Goal: Task Accomplishment & Management: Manage account settings

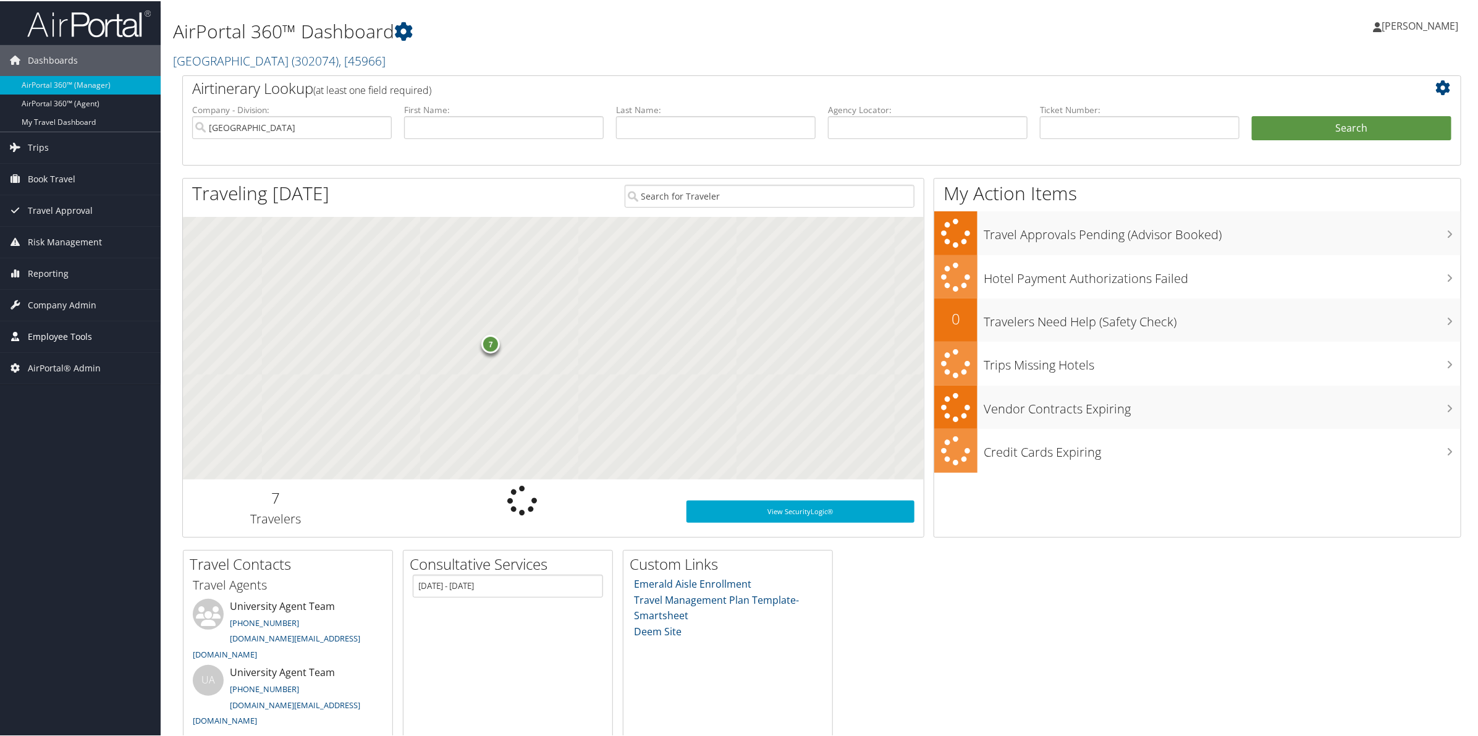
click at [48, 331] on span "Employee Tools" at bounding box center [60, 335] width 64 height 31
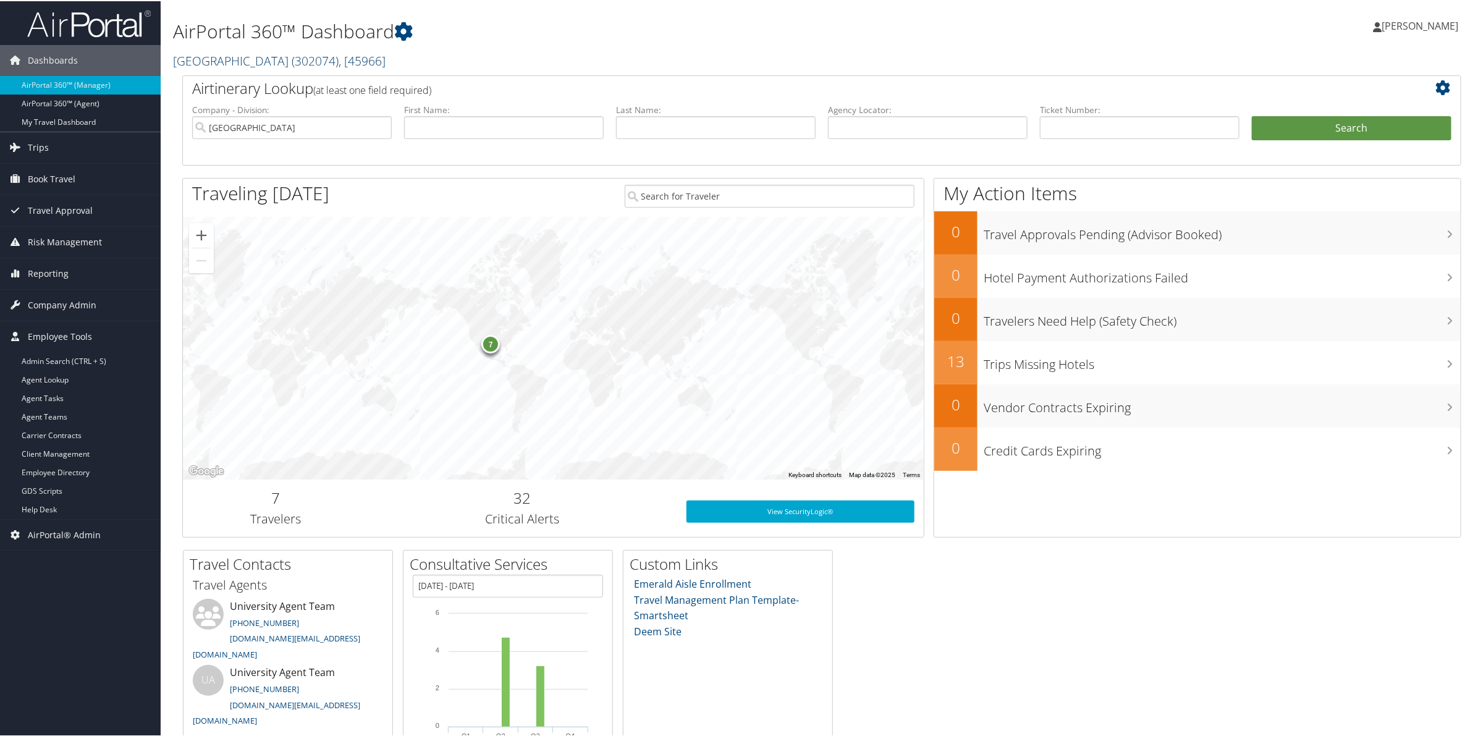
click at [316, 61] on link "[GEOGRAPHIC_DATA][DEMOGRAPHIC_DATA] ( 302074 ) , [ 45966 ]" at bounding box center [279, 59] width 213 height 17
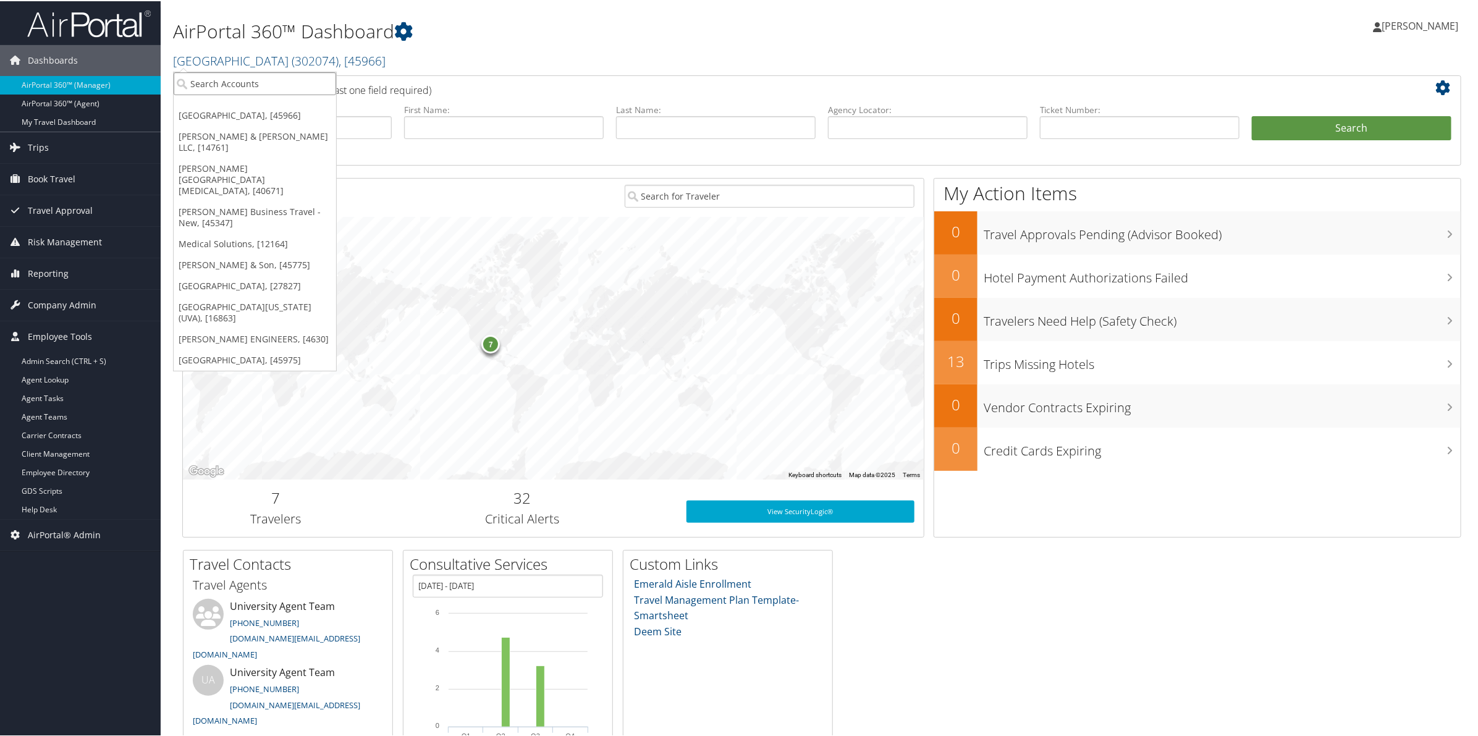
click at [237, 87] on input "search" at bounding box center [255, 82] width 163 height 23
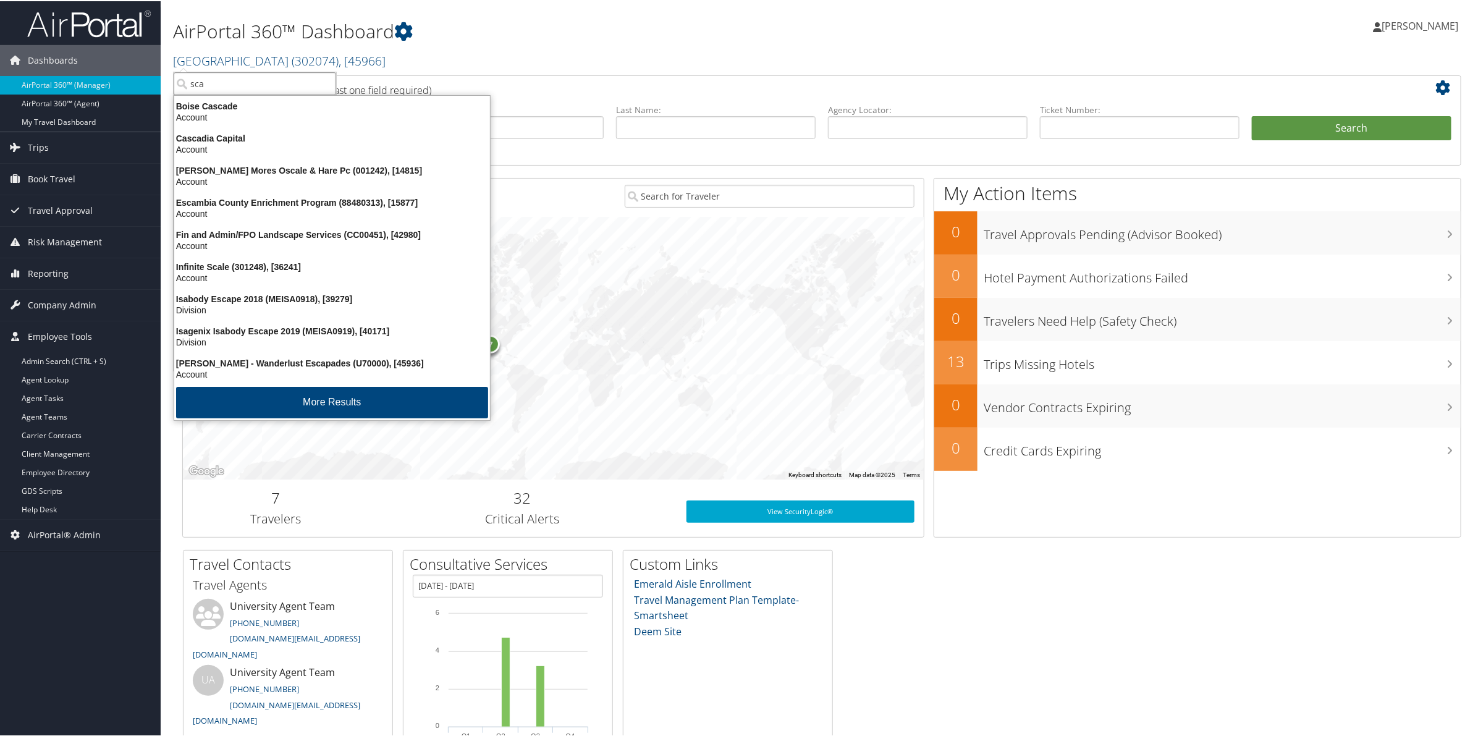
type input "scad"
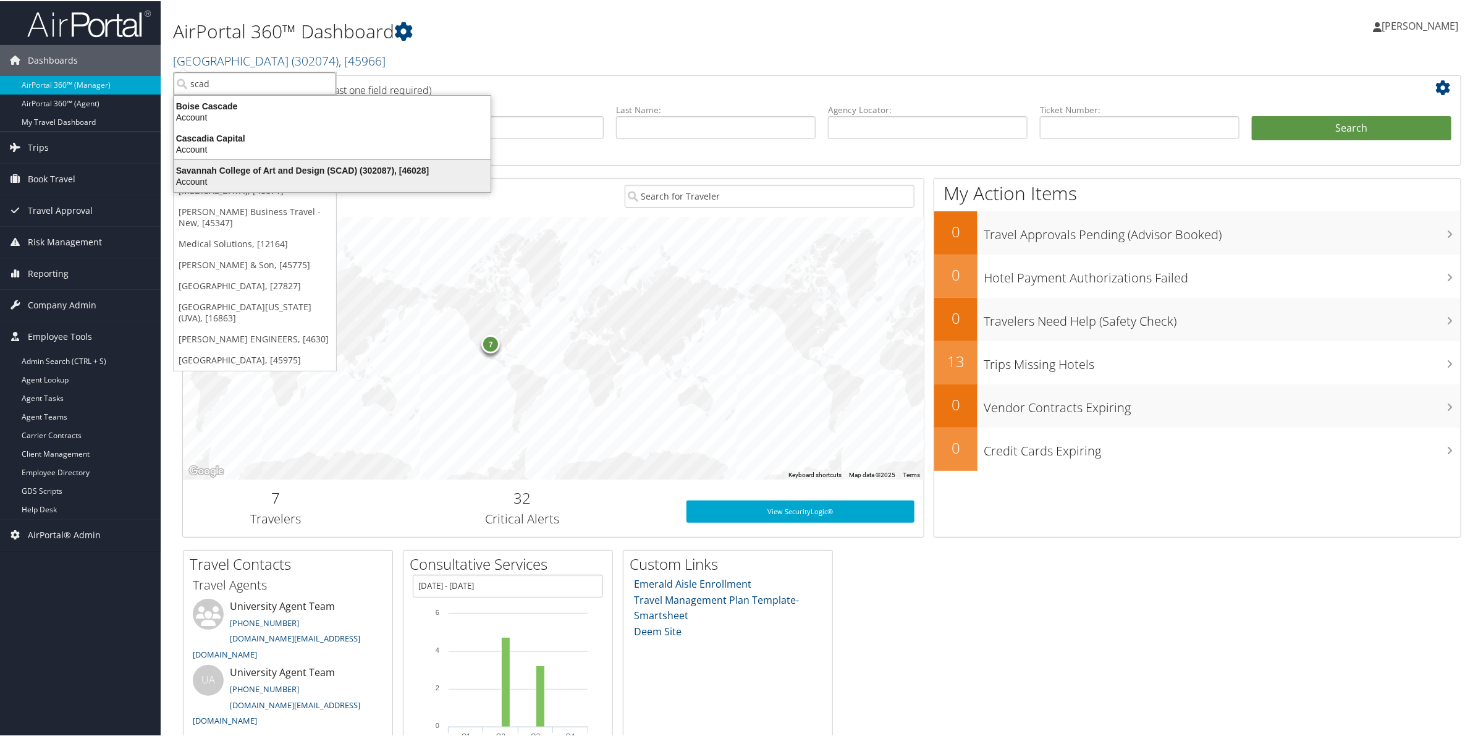
click at [242, 171] on div "Savannah College of Art and Design (SCAD) (302087), [46028]" at bounding box center [332, 169] width 331 height 11
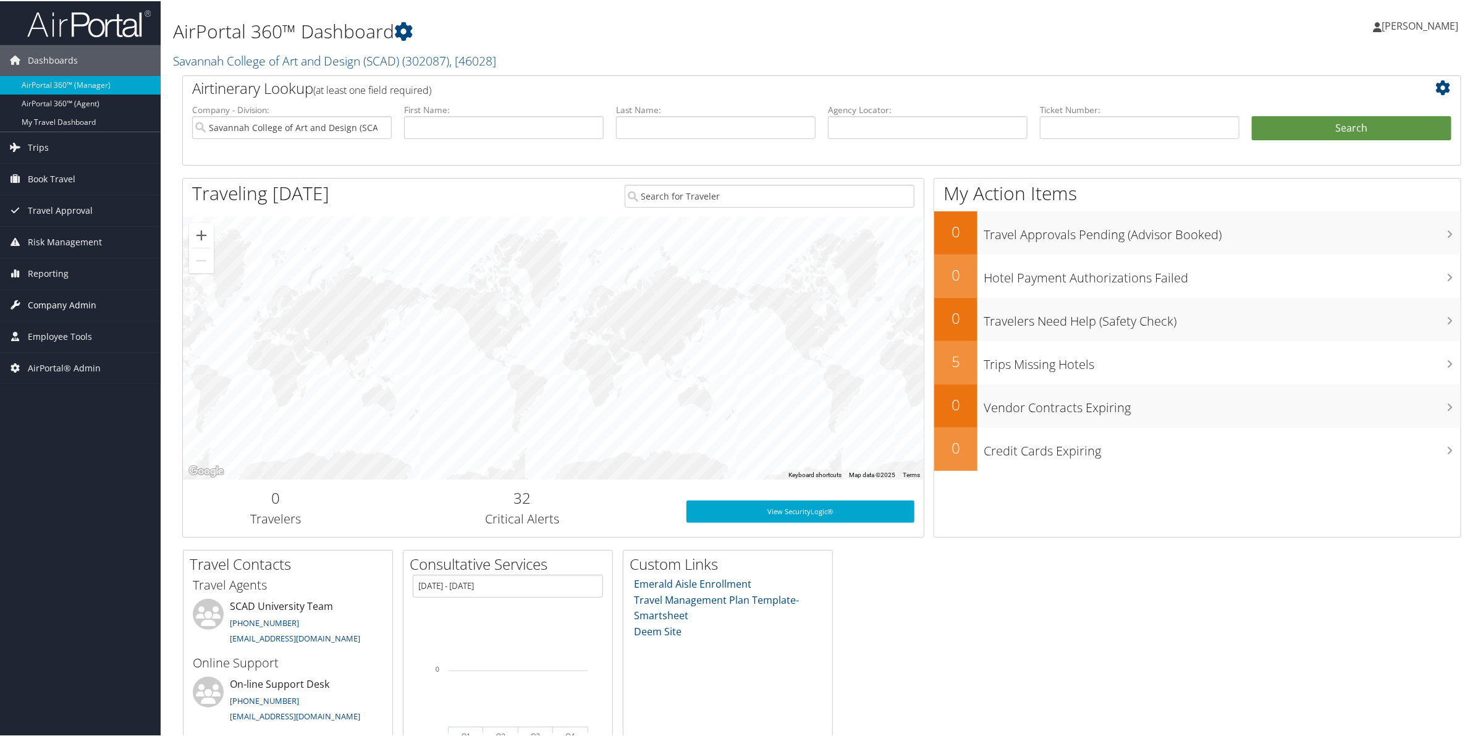
click at [93, 307] on span "Company Admin" at bounding box center [62, 304] width 69 height 31
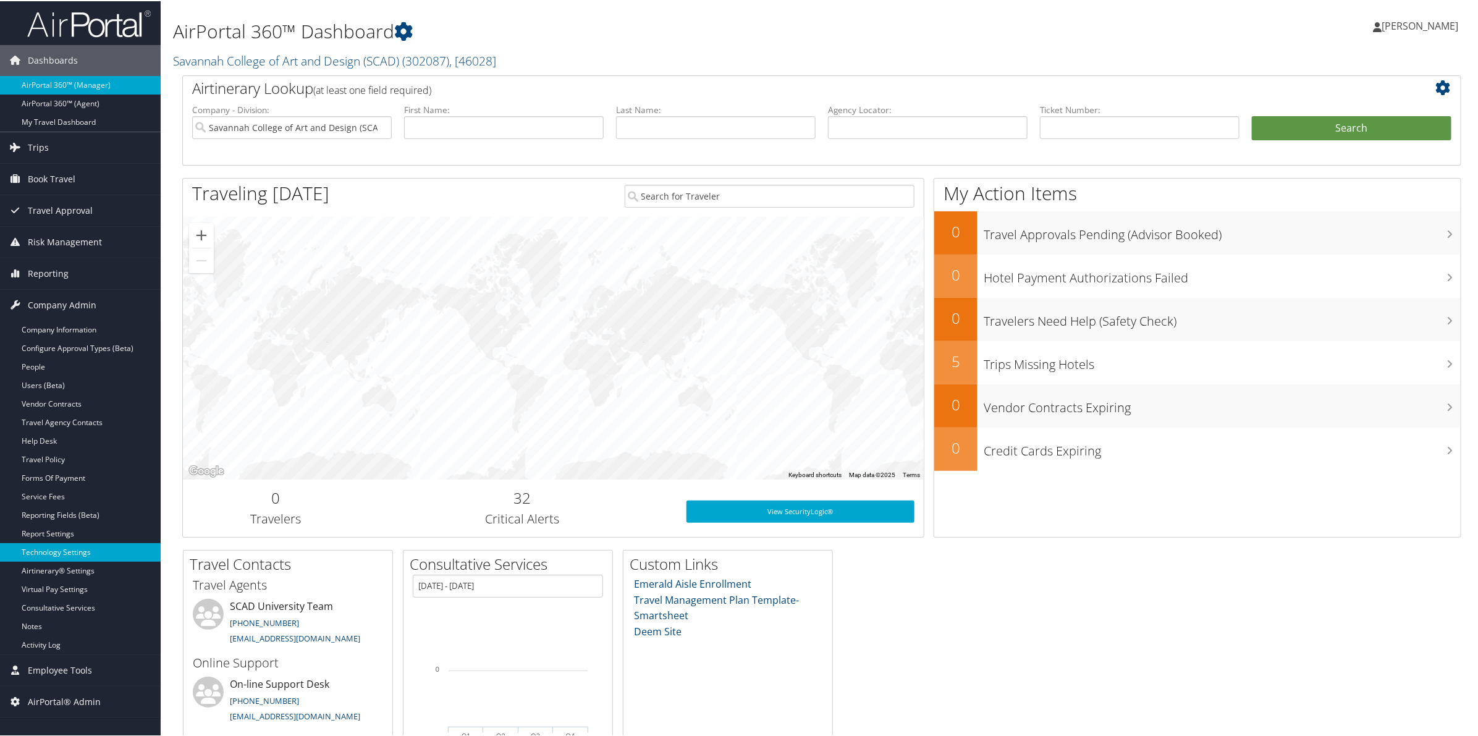
click at [54, 556] on link "Technology Settings" at bounding box center [80, 551] width 161 height 19
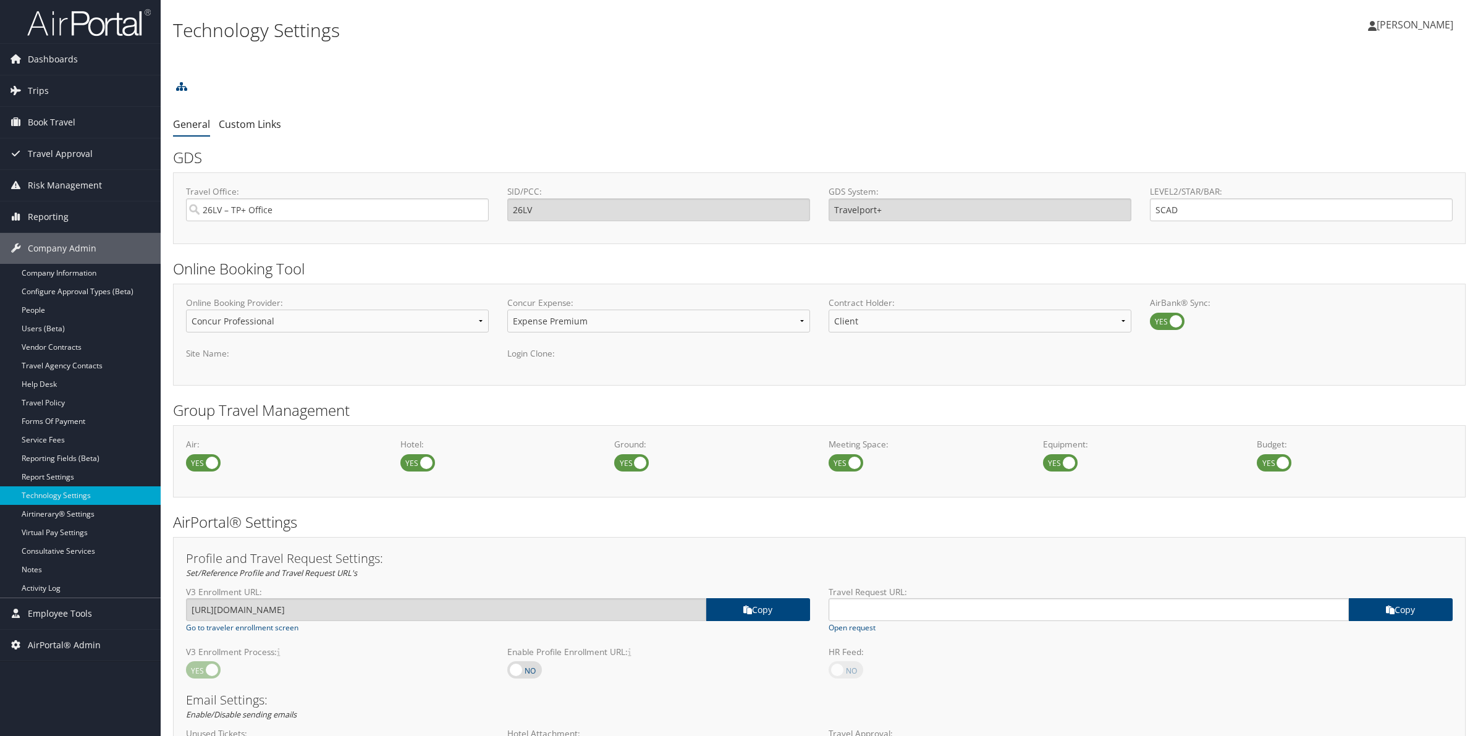
select select "4"
